Goal: Information Seeking & Learning: Understand process/instructions

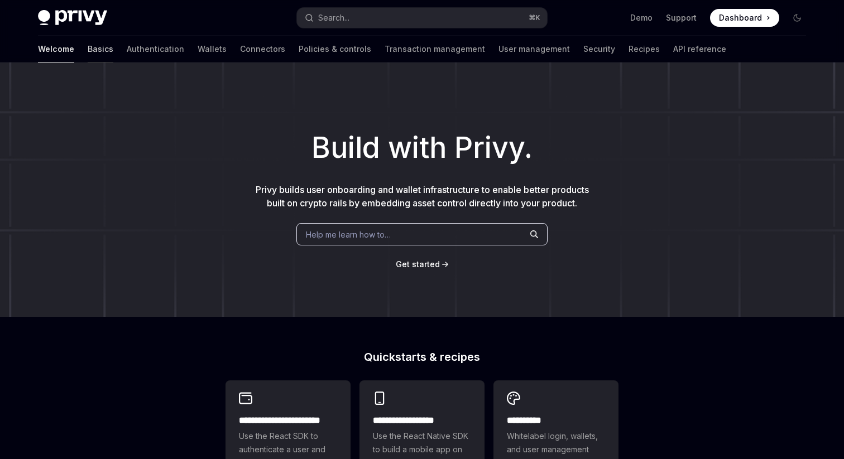
click at [88, 49] on link "Basics" at bounding box center [101, 49] width 26 height 27
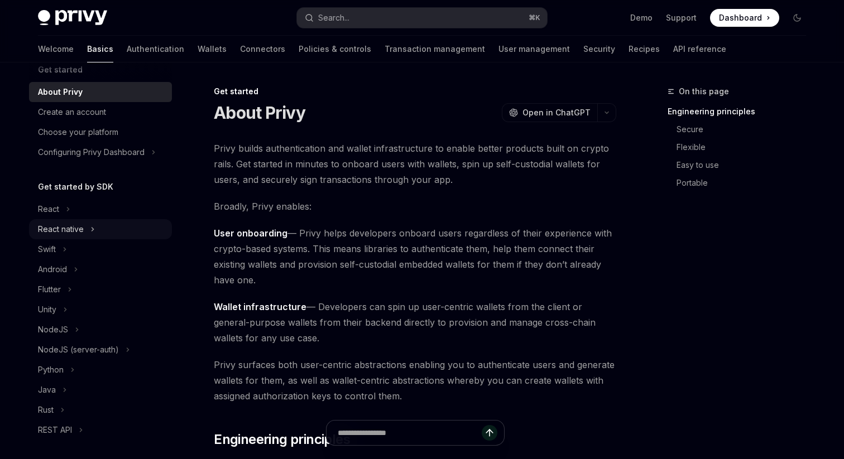
scroll to position [27, 0]
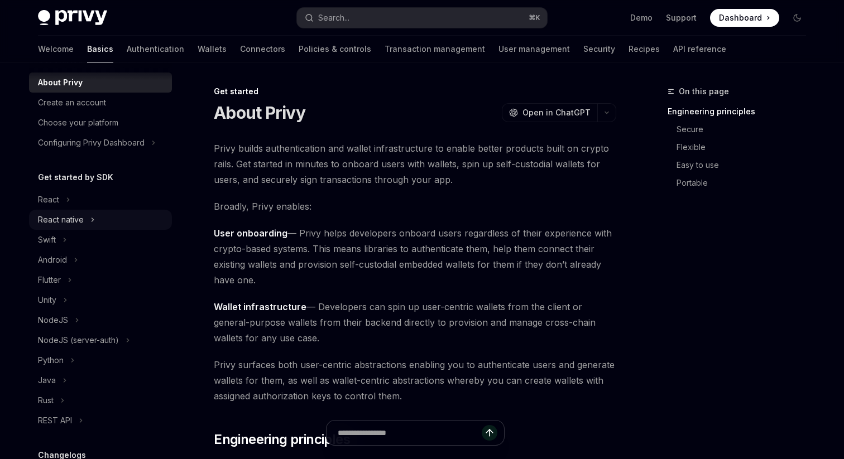
click at [71, 219] on div "React native" at bounding box center [61, 219] width 46 height 13
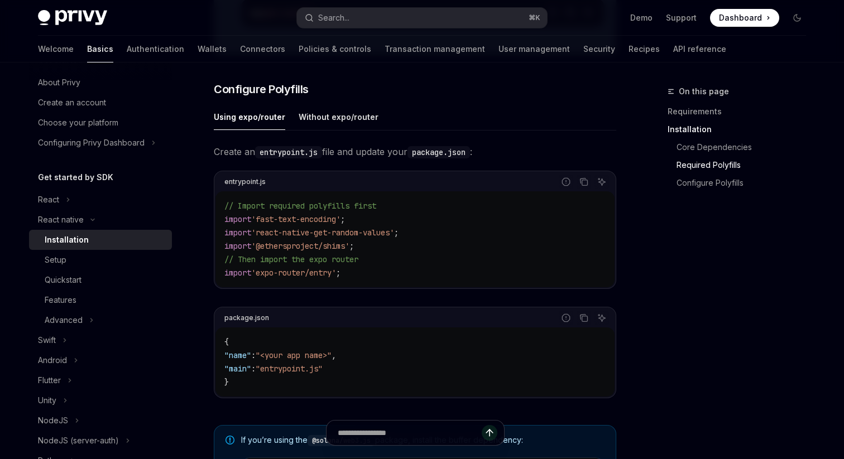
scroll to position [492, 0]
drag, startPoint x: 297, startPoint y: 161, endPoint x: 326, endPoint y: 158, distance: 29.7
click at [322, 158] on code "entrypoint.js" at bounding box center [288, 153] width 67 height 12
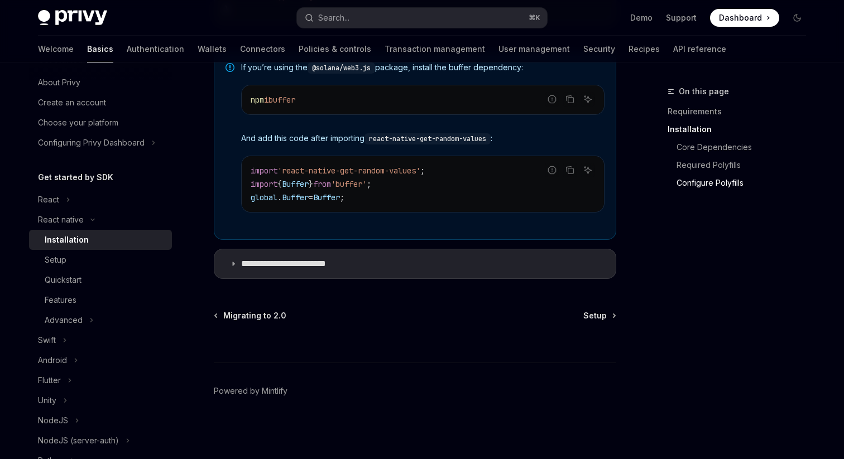
scroll to position [870, 0]
click at [79, 276] on div "Quickstart" at bounding box center [63, 279] width 37 height 13
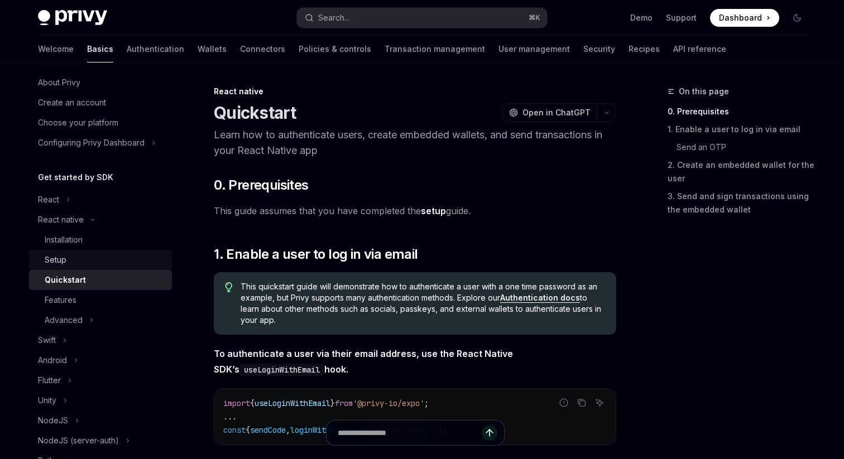
click at [109, 262] on div "Setup" at bounding box center [105, 259] width 121 height 13
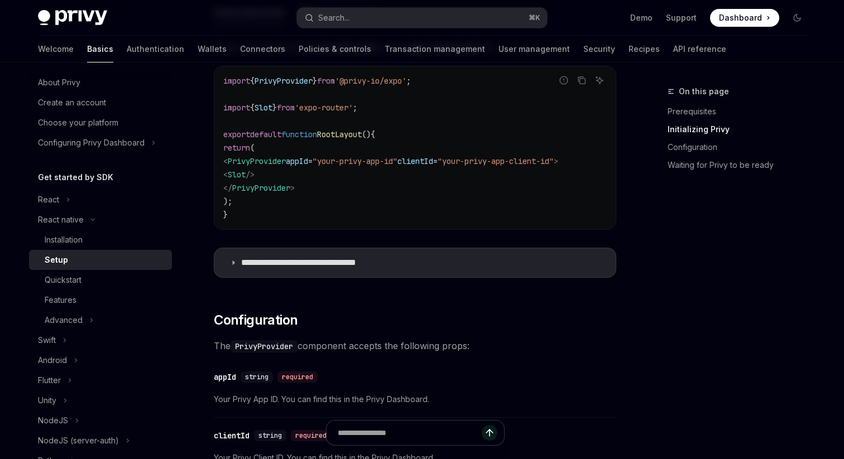
scroll to position [374, 0]
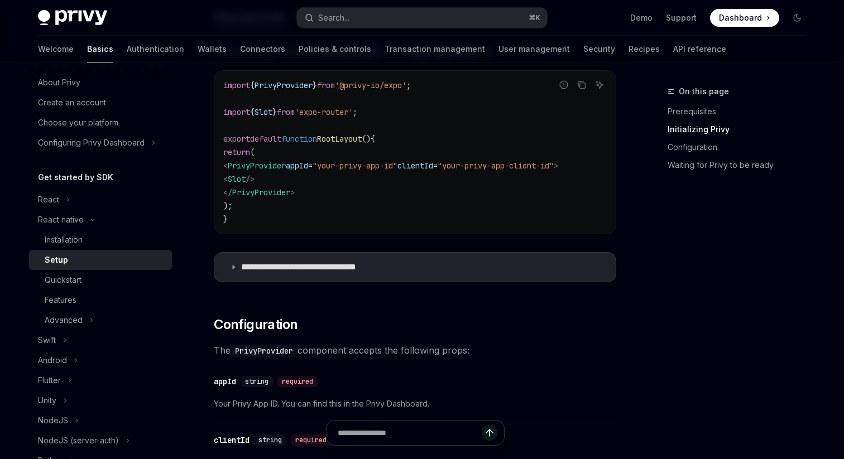
click at [272, 169] on span "PrivyProvider" at bounding box center [257, 166] width 58 height 10
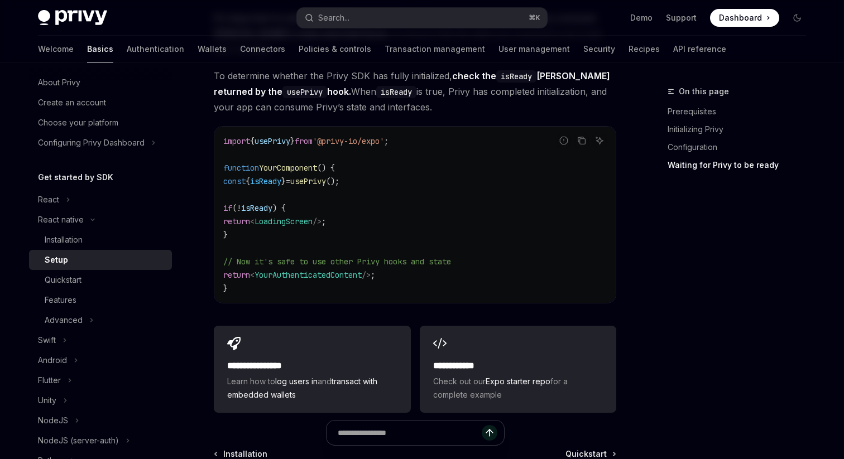
scroll to position [955, 0]
click at [326, 177] on span "usePrivy" at bounding box center [308, 182] width 36 height 10
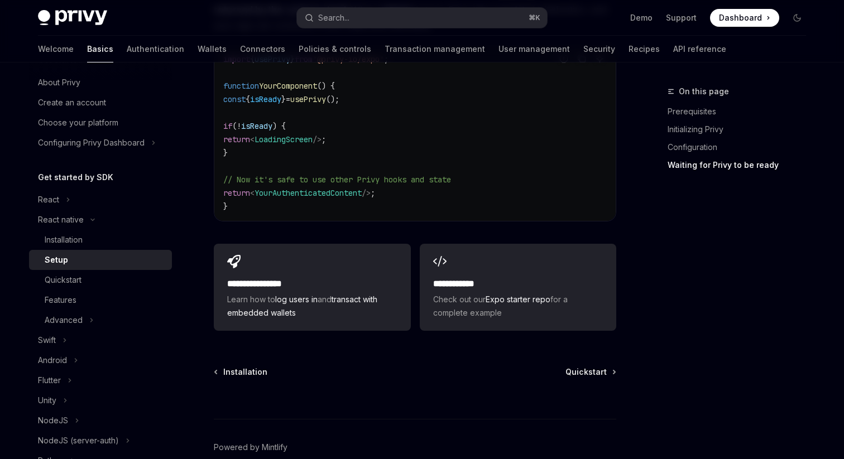
scroll to position [1041, 0]
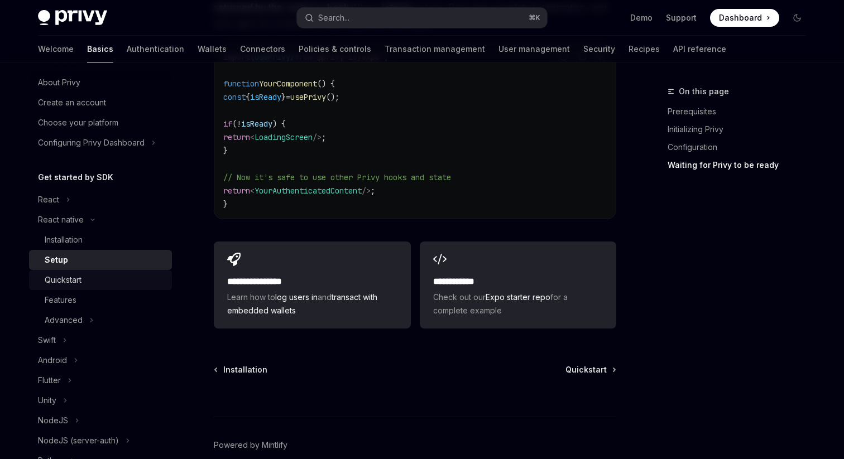
click at [79, 275] on div "Quickstart" at bounding box center [63, 279] width 37 height 13
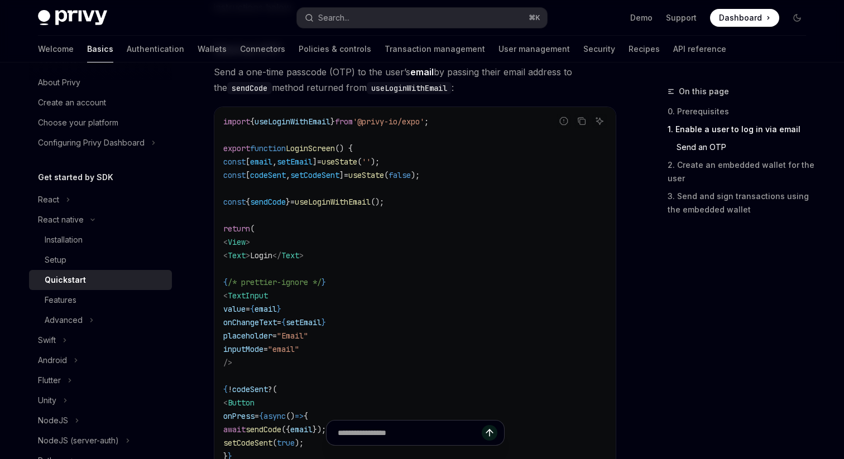
scroll to position [504, 0]
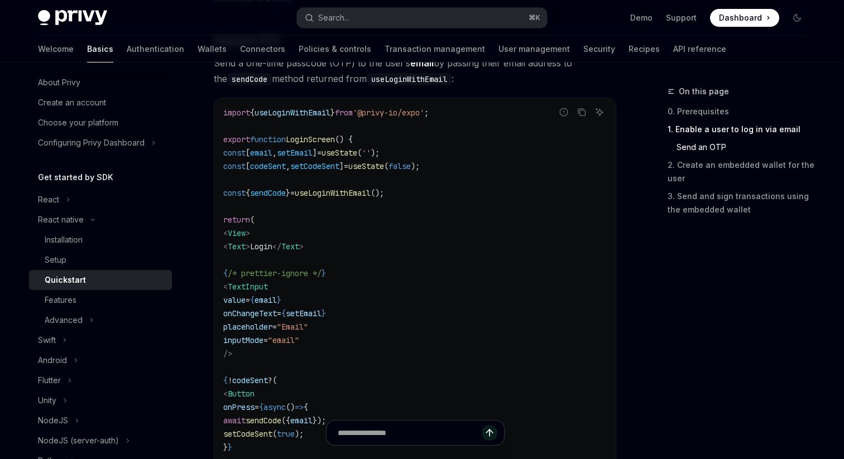
click at [327, 192] on span "useLoginWithEmail" at bounding box center [333, 193] width 76 height 10
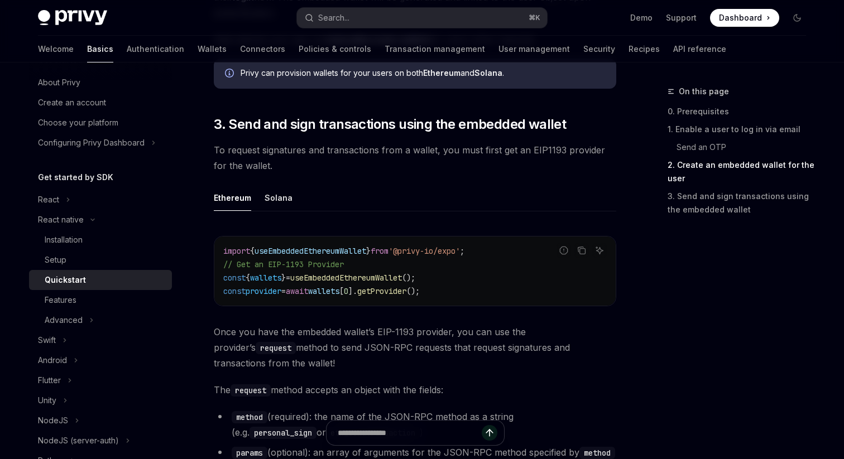
scroll to position [1219, 0]
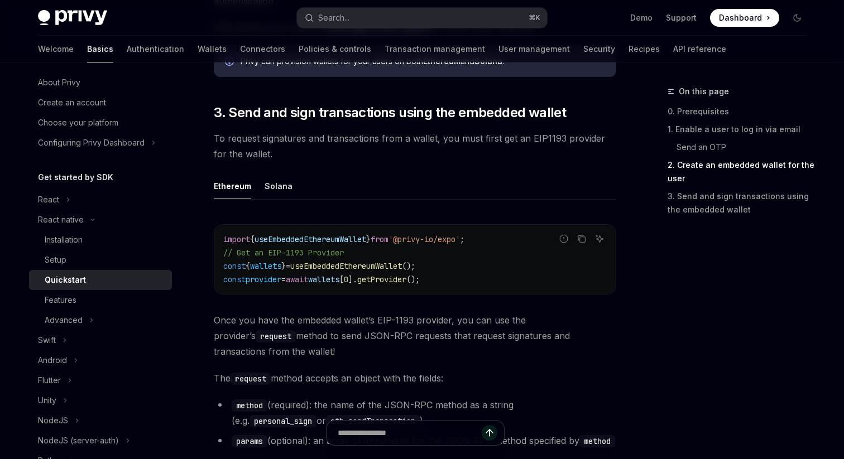
click at [339, 266] on span "useEmbeddedEthereumWallet" at bounding box center [346, 266] width 112 height 10
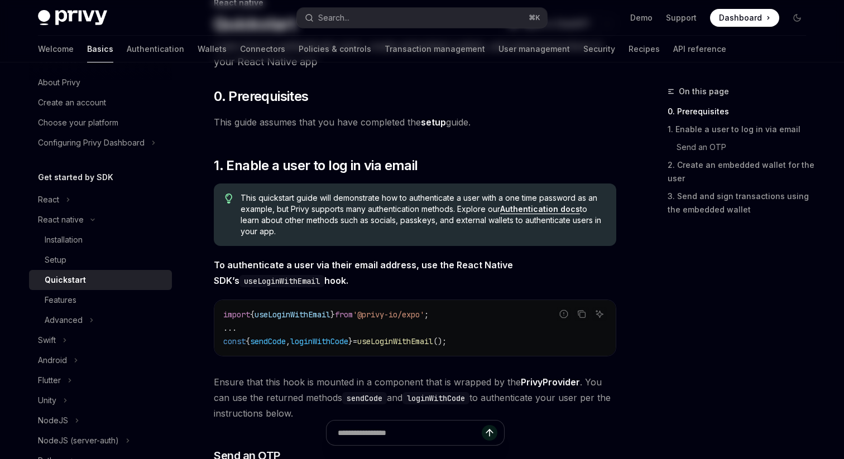
scroll to position [0, 0]
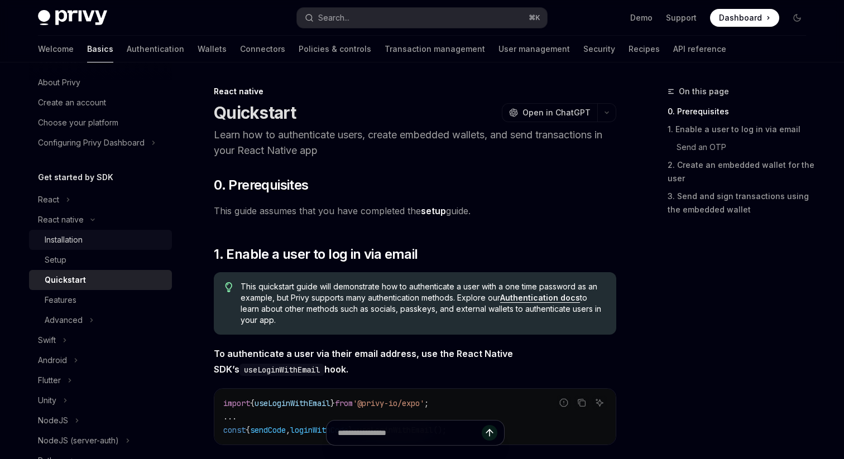
click at [104, 239] on div "Installation" at bounding box center [105, 239] width 121 height 13
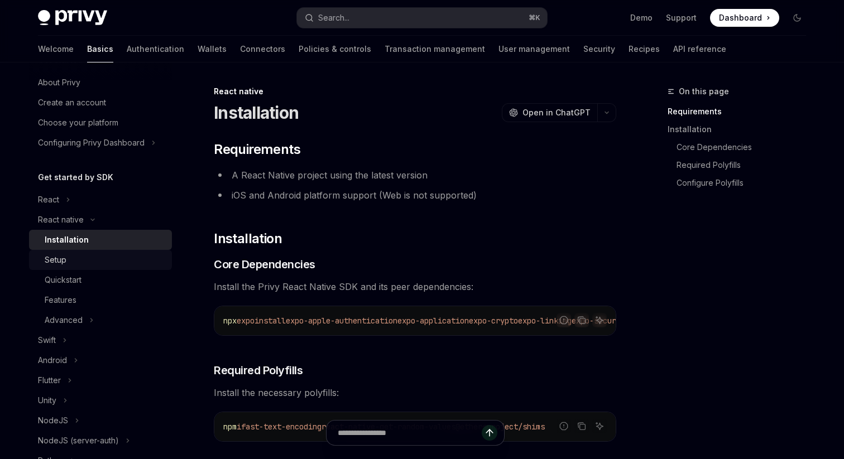
click at [110, 257] on div "Setup" at bounding box center [105, 259] width 121 height 13
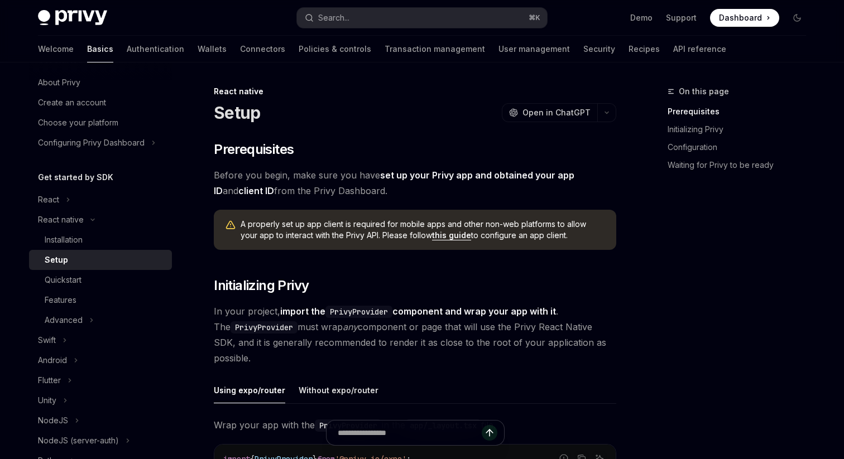
type textarea "*"
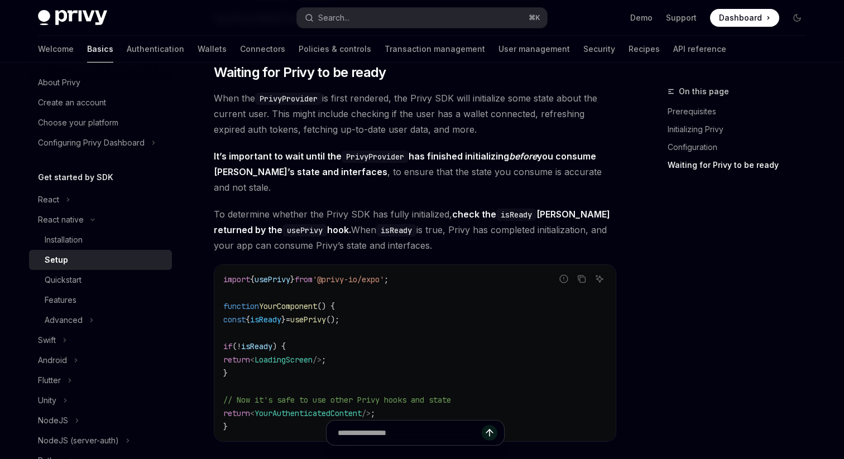
scroll to position [820, 0]
